Goal: Information Seeking & Learning: Check status

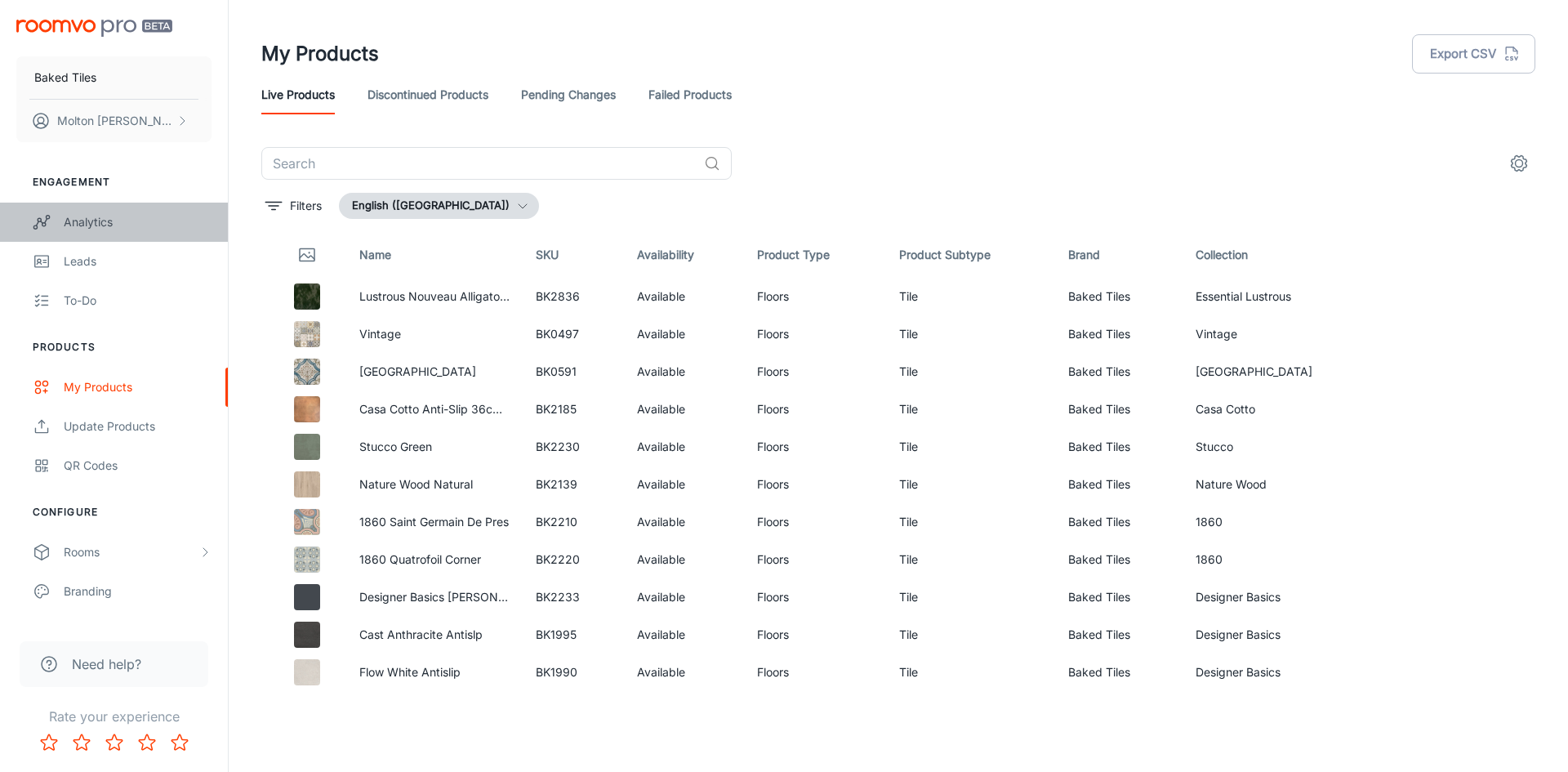
click at [57, 214] on link "Analytics" at bounding box center [113, 222] width 228 height 39
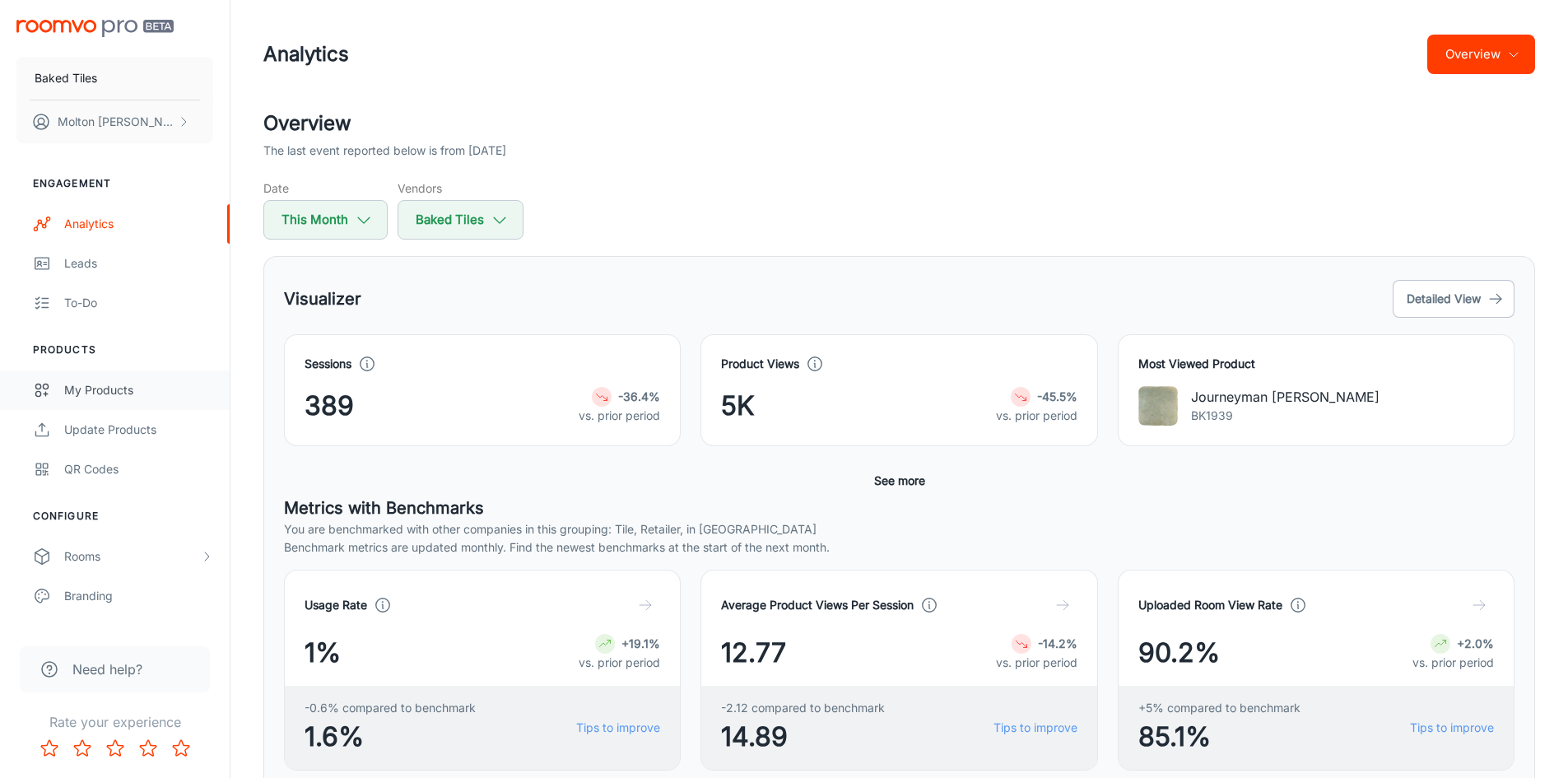
click at [105, 381] on div "My Products" at bounding box center [138, 390] width 149 height 18
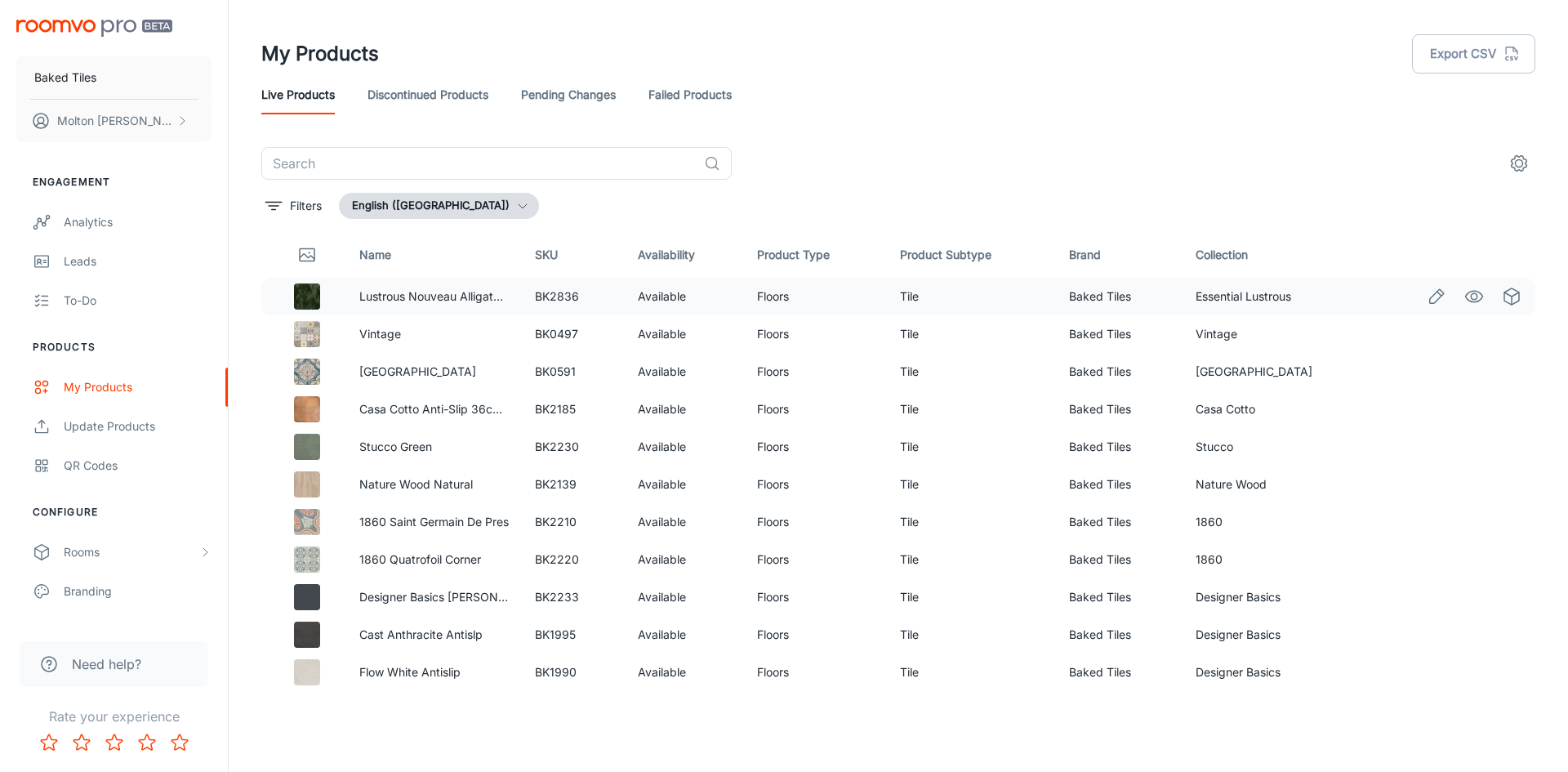
click at [1470, 299] on circle "See in Visualizer" at bounding box center [1473, 296] width 6 height 6
click at [57, 231] on link "Analytics" at bounding box center [113, 222] width 228 height 39
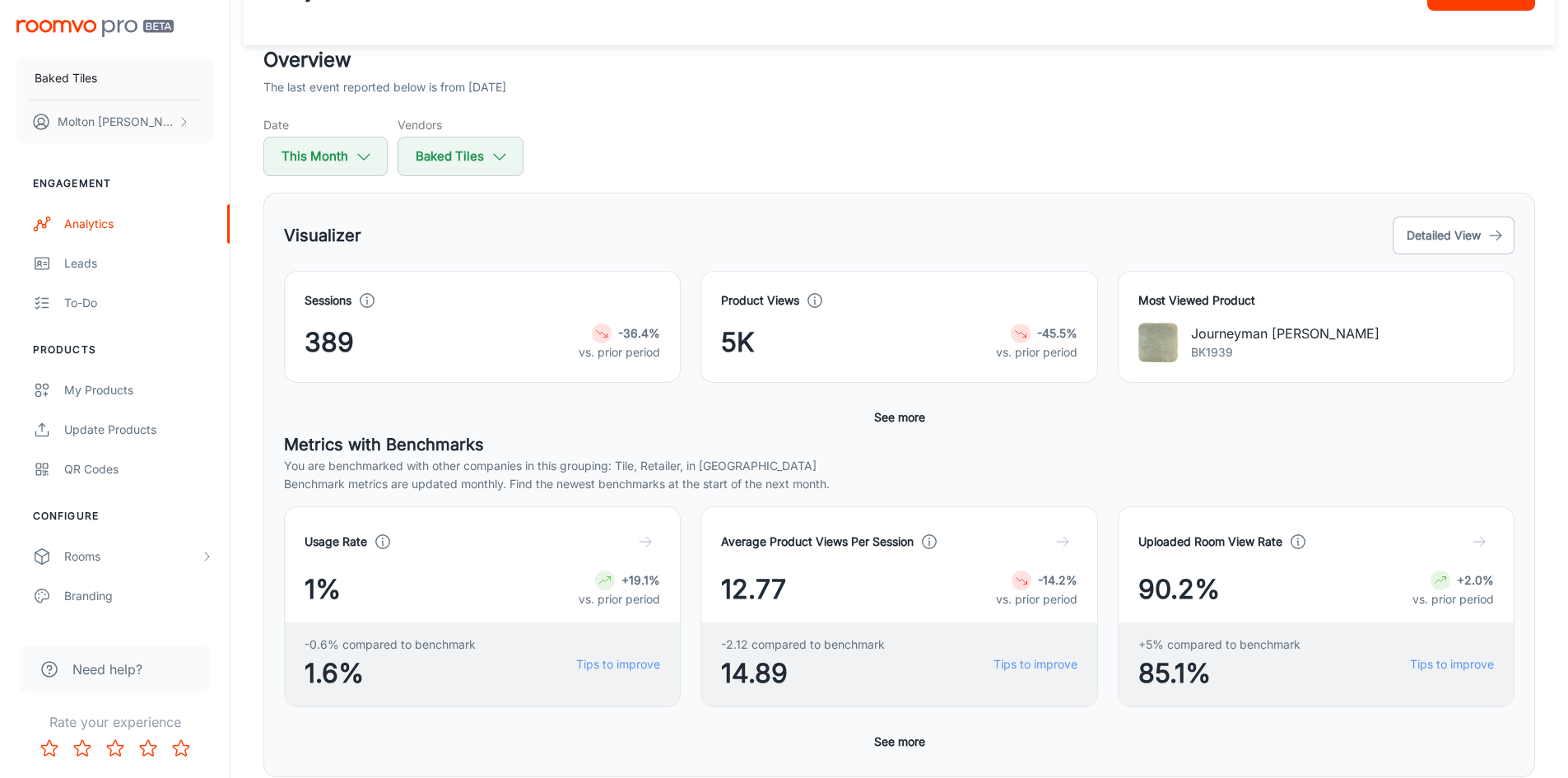
scroll to position [64, 0]
click at [368, 166] on button "This Month" at bounding box center [325, 155] width 124 height 39
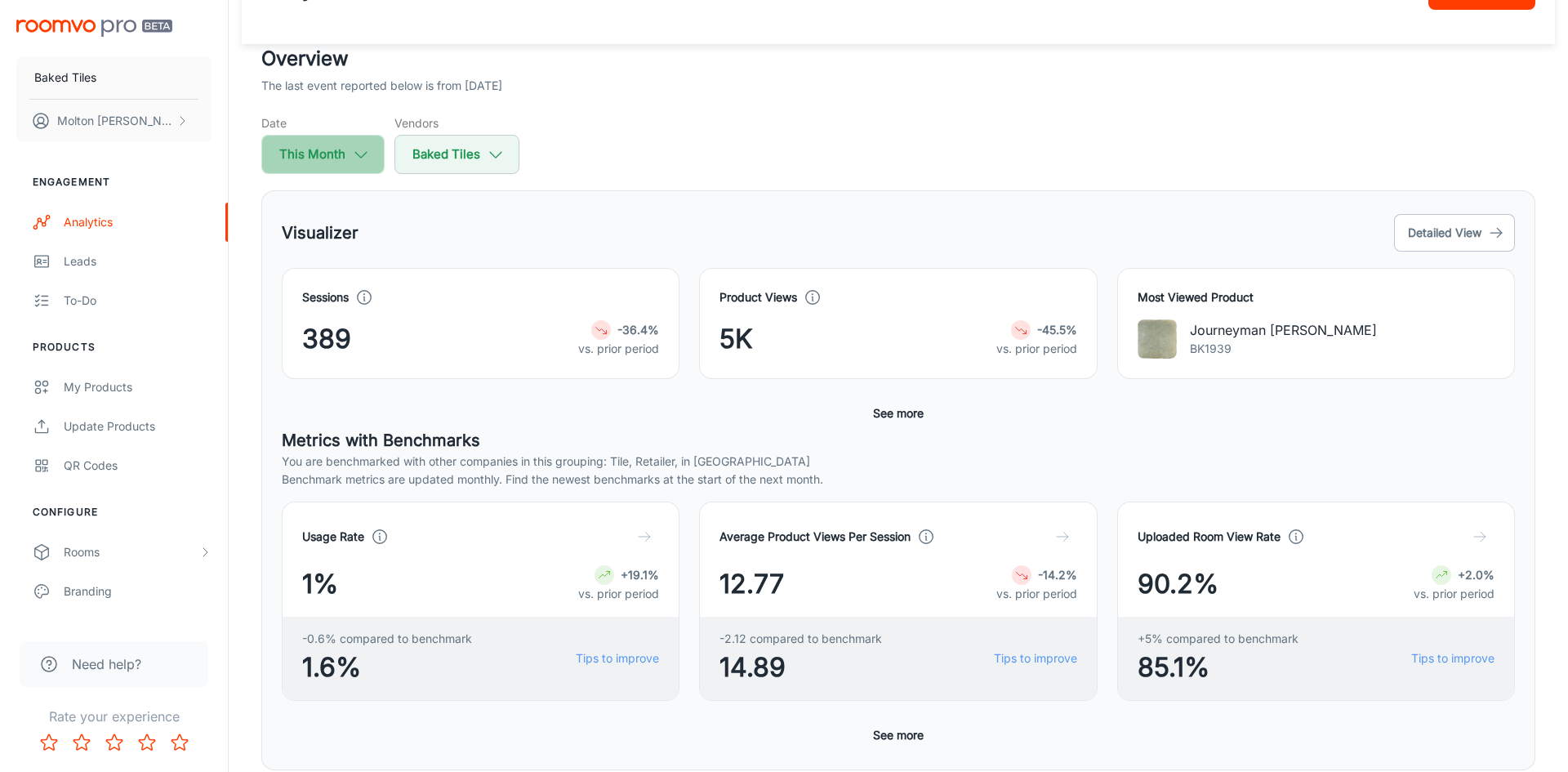
select select "8"
select select "2025"
select select "8"
select select "2025"
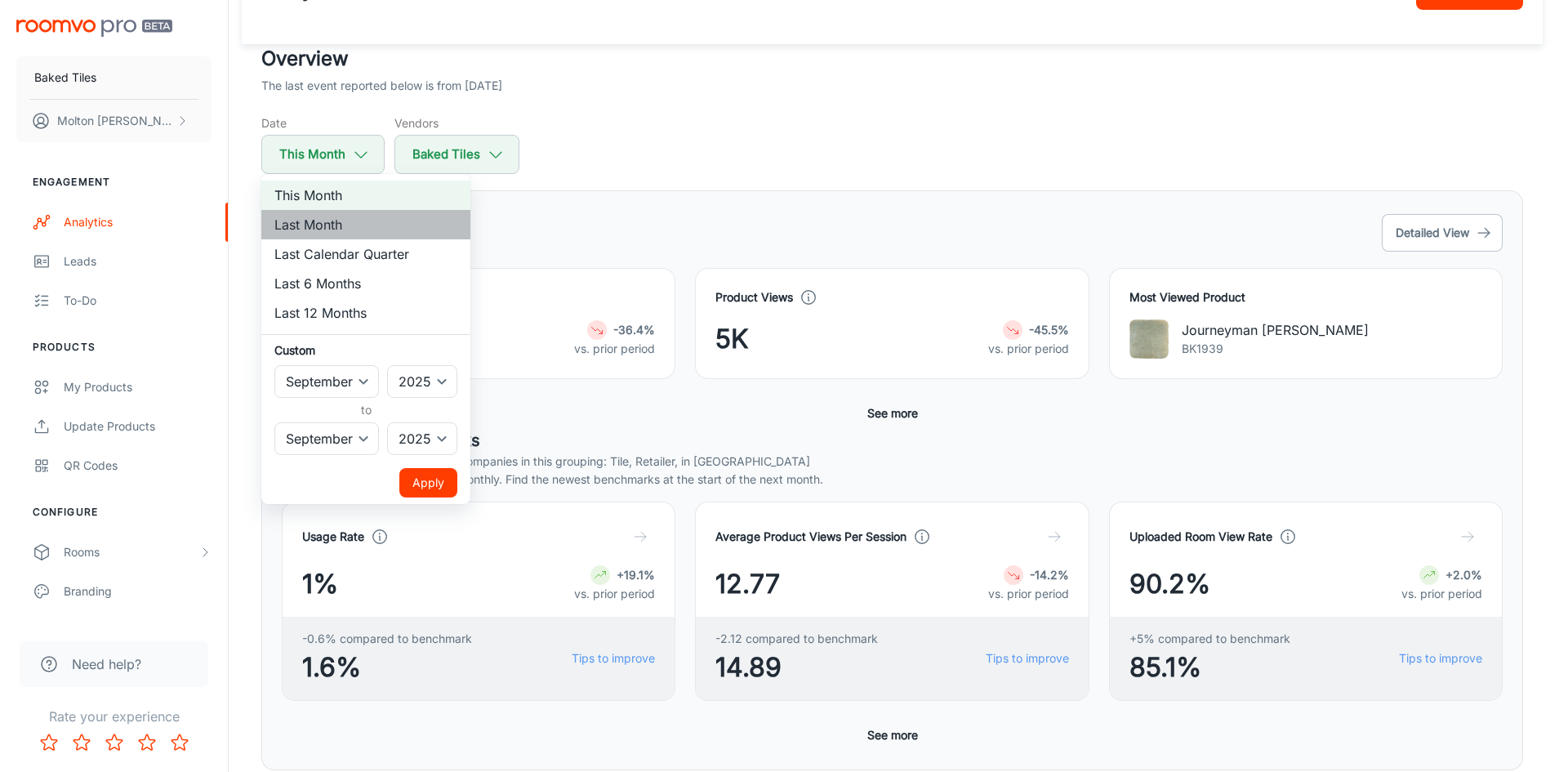
click at [295, 230] on li "Last Month" at bounding box center [366, 224] width 209 height 29
select select "7"
click at [423, 481] on button "Apply" at bounding box center [427, 482] width 58 height 29
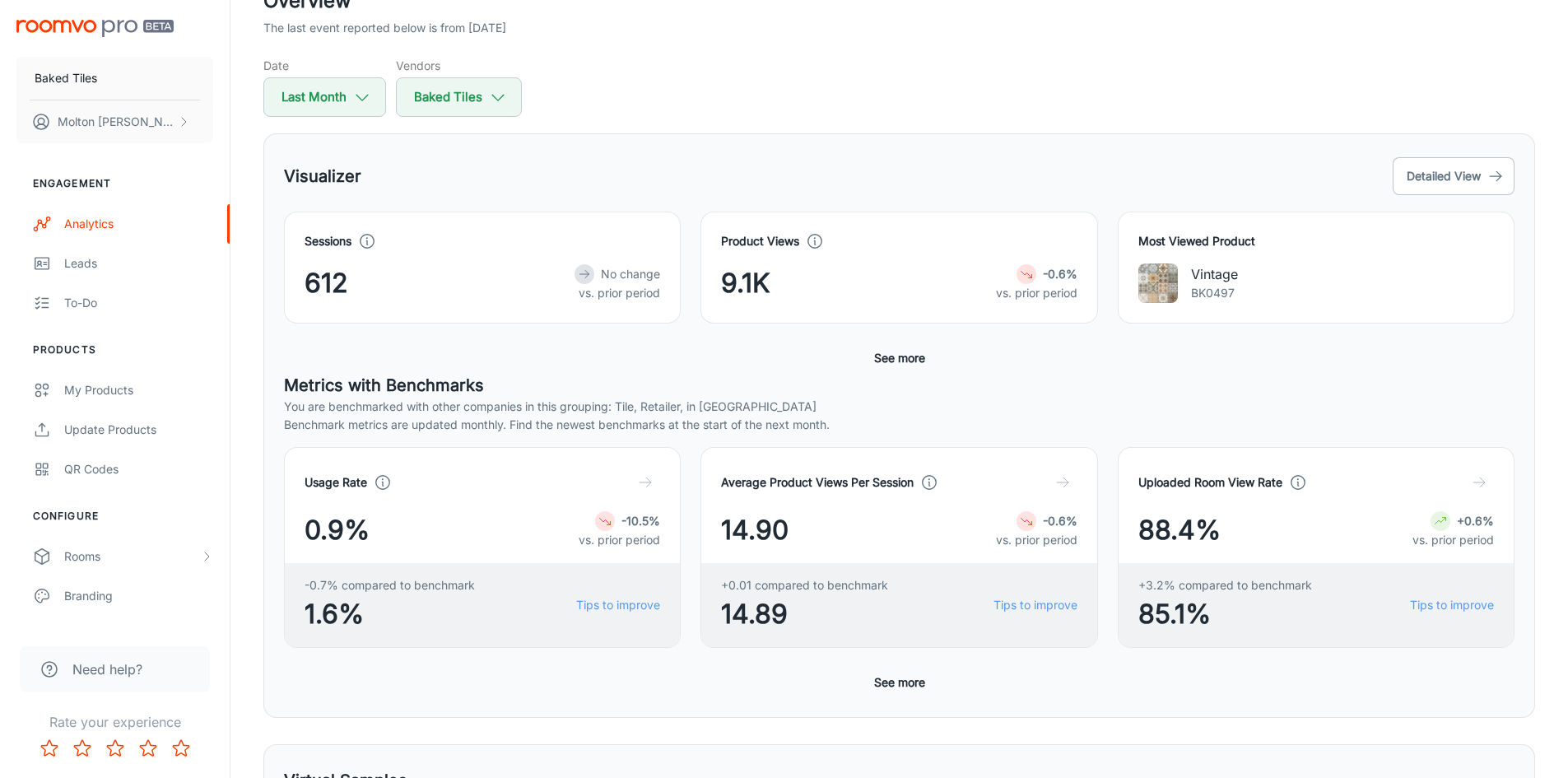
scroll to position [124, 0]
click at [885, 359] on button "See more" at bounding box center [900, 356] width 64 height 29
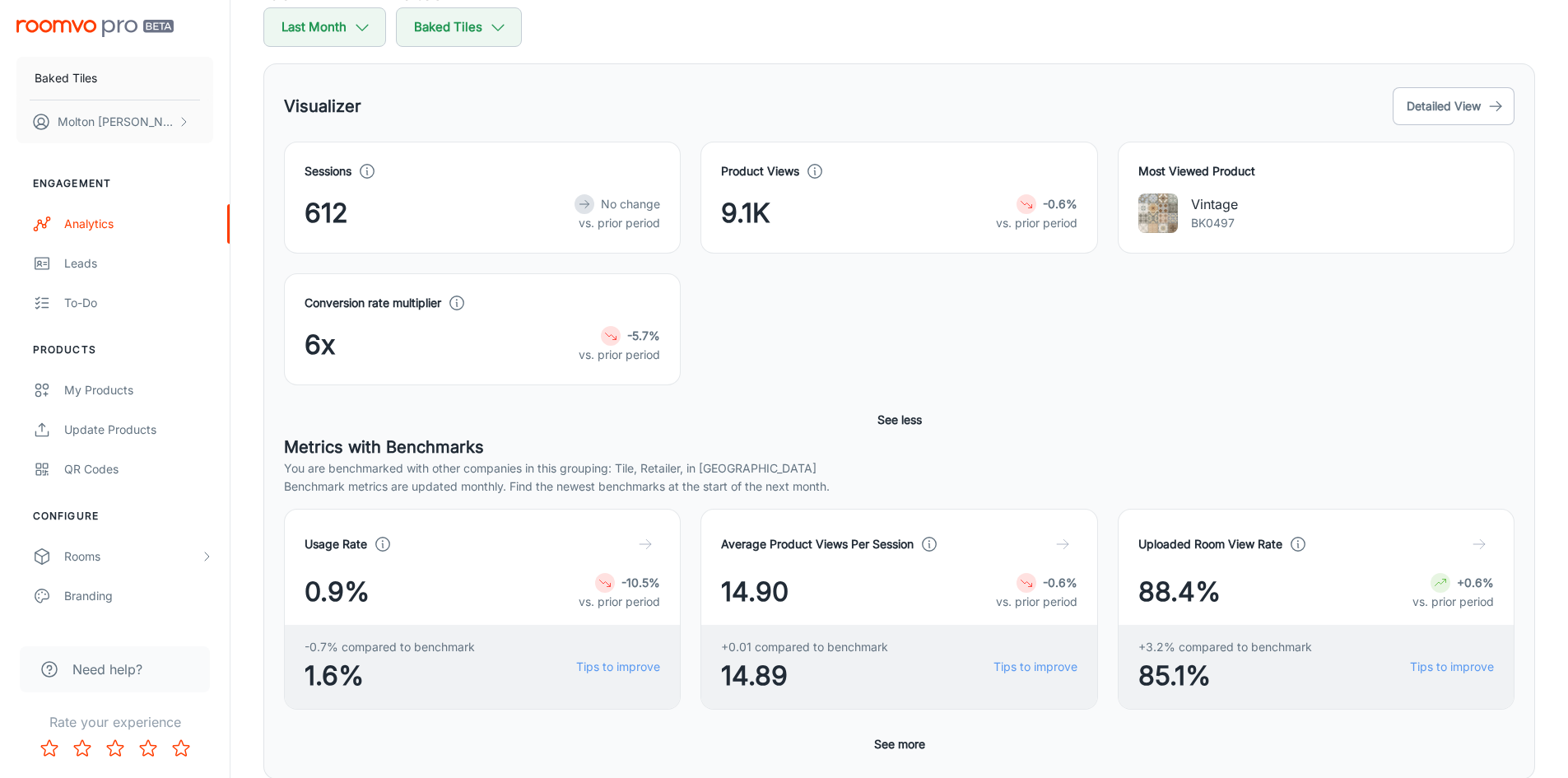
scroll to position [198, 0]
